Goal: Information Seeking & Learning: Understand process/instructions

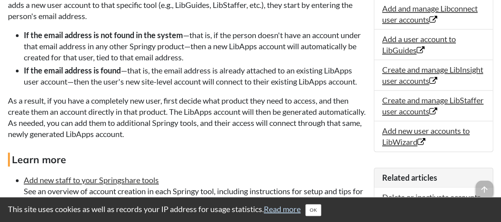
scroll to position [476, 0]
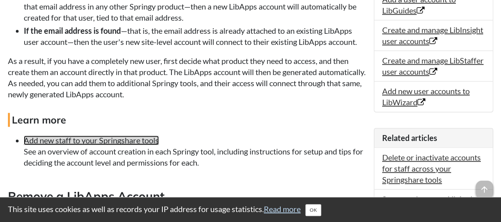
click at [143, 142] on link "Add new staff to your Springshare tools" at bounding box center [91, 140] width 135 height 10
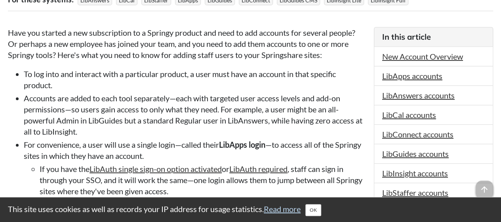
scroll to position [238, 0]
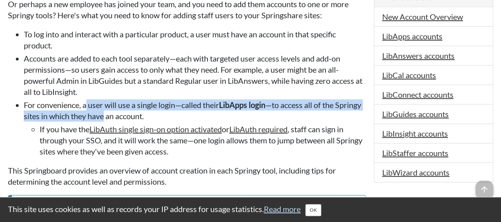
drag, startPoint x: 88, startPoint y: 105, endPoint x: 132, endPoint y: 115, distance: 45.5
click at [132, 115] on li "For convenience, a user will use a single login—called their LibApps login —to …" at bounding box center [195, 127] width 342 height 57
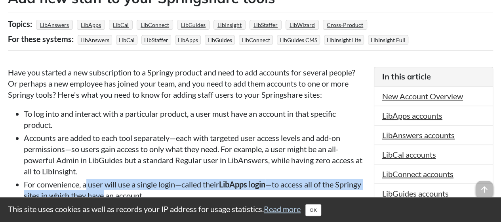
scroll to position [198, 0]
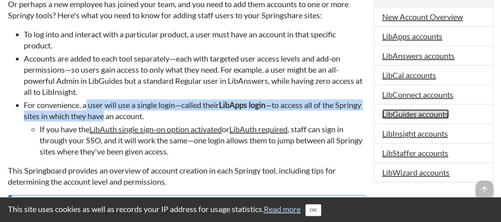
click at [410, 115] on link "LibGuides accounts" at bounding box center [415, 114] width 67 height 10
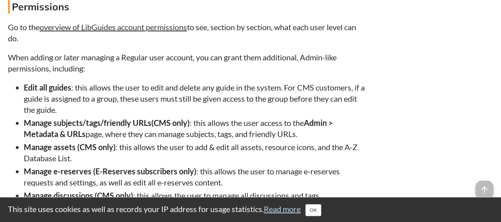
scroll to position [4559, 0]
